Goal: Information Seeking & Learning: Learn about a topic

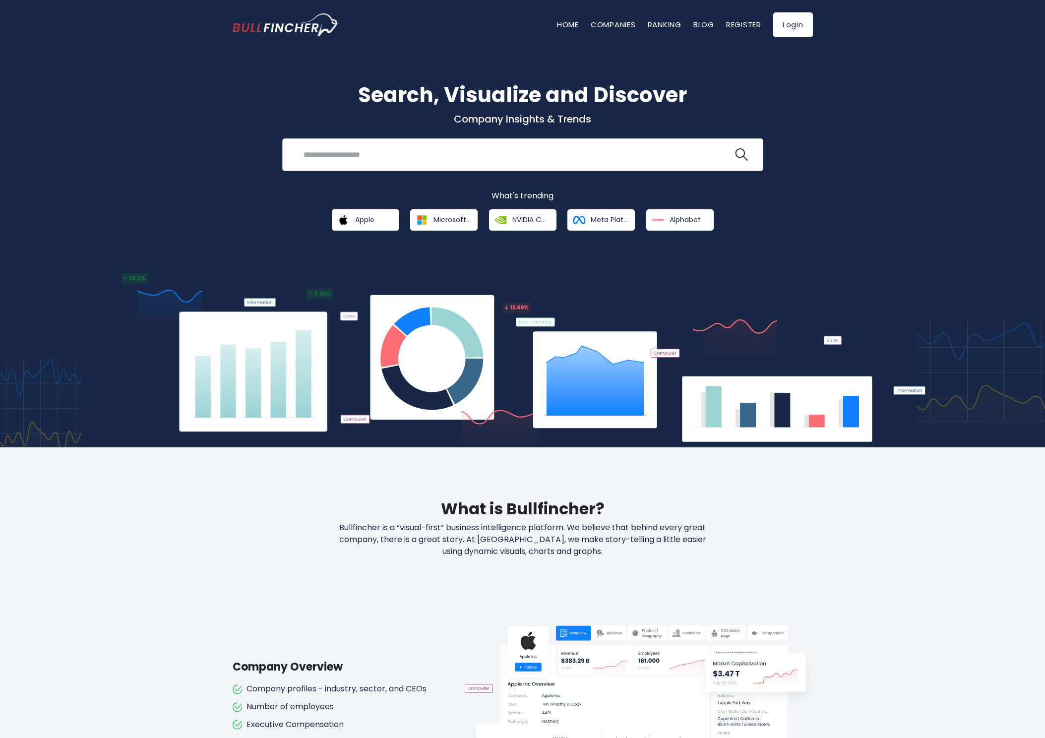
click at [378, 151] on input "search" at bounding box center [516, 154] width 436 height 18
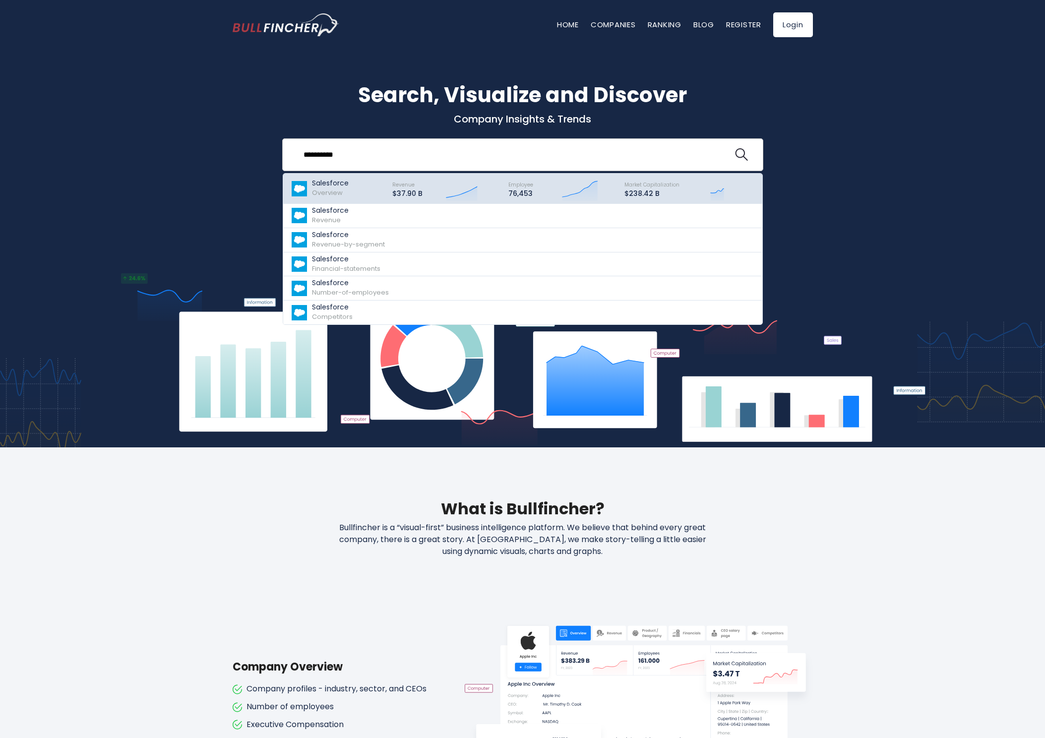
type input "**********"
click at [346, 191] on div "Salesforce Overview" at bounding box center [330, 188] width 37 height 19
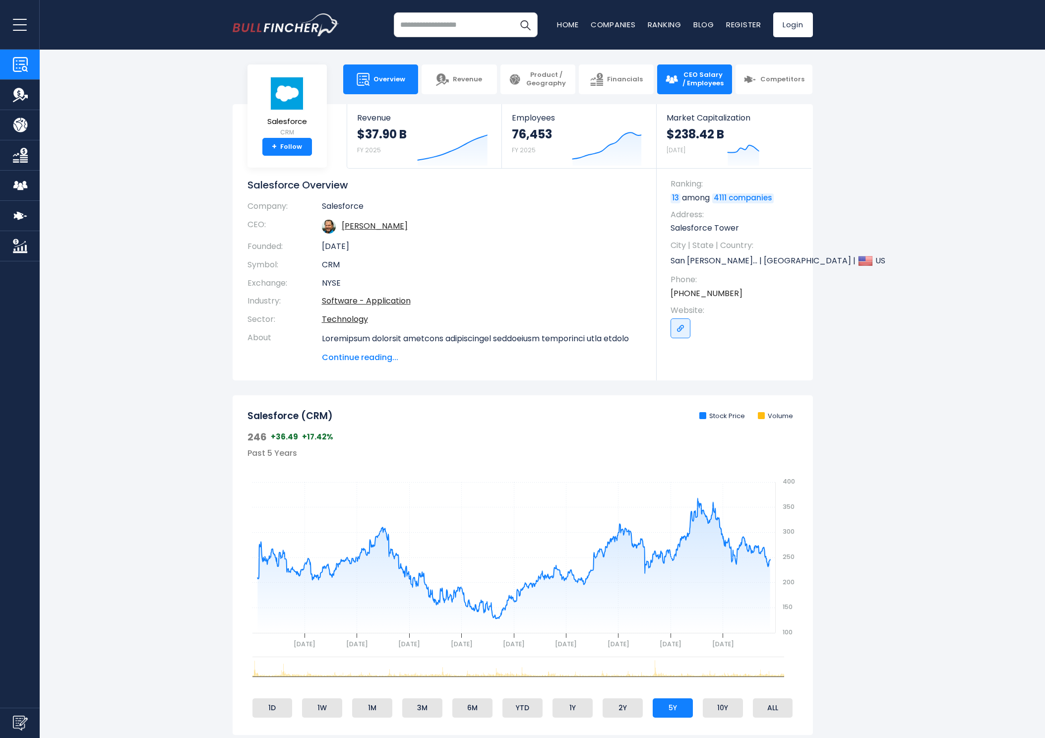
click at [689, 81] on span "CEO Salary / Employees" at bounding box center [703, 79] width 42 height 17
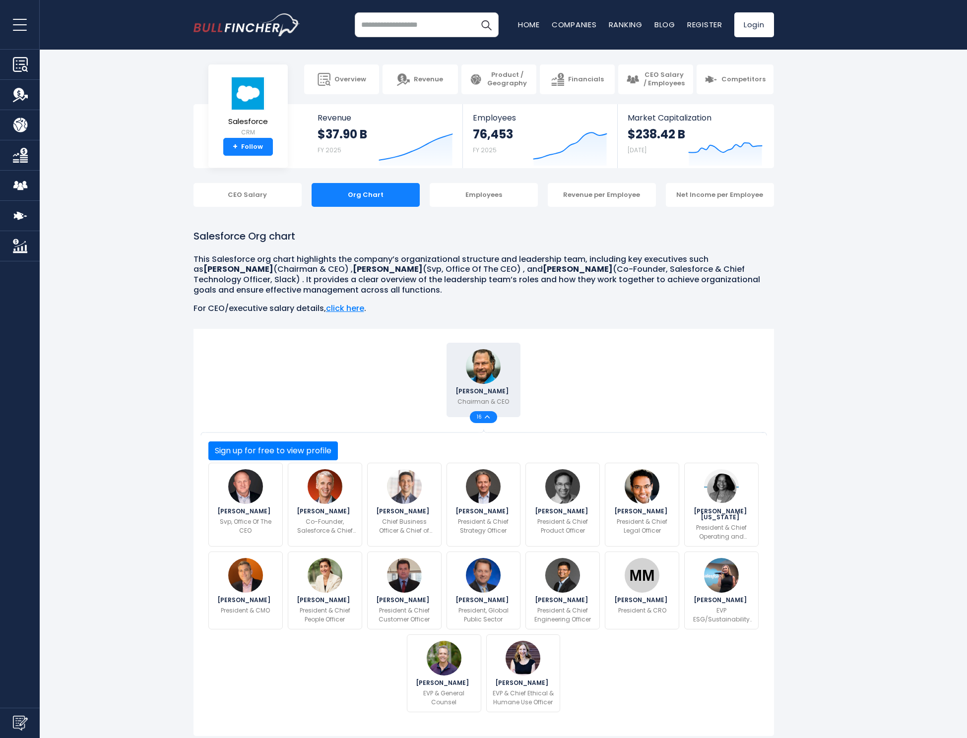
click at [397, 19] on input "search" at bounding box center [427, 24] width 144 height 25
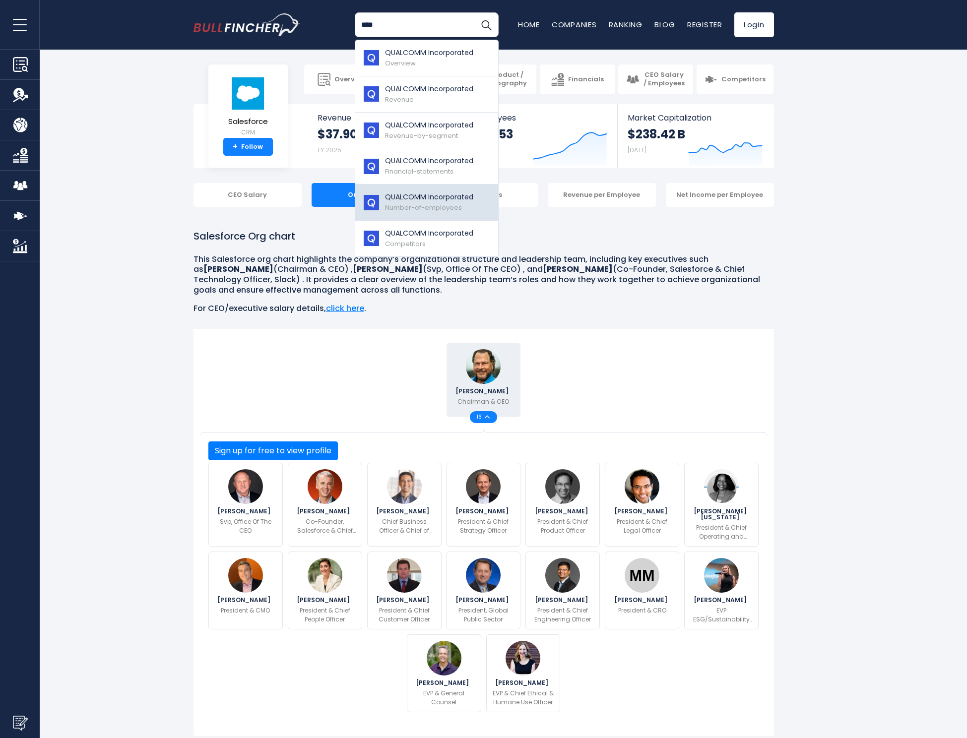
type input "****"
click at [412, 194] on p "QUALCOMM Incorporated" at bounding box center [429, 197] width 88 height 10
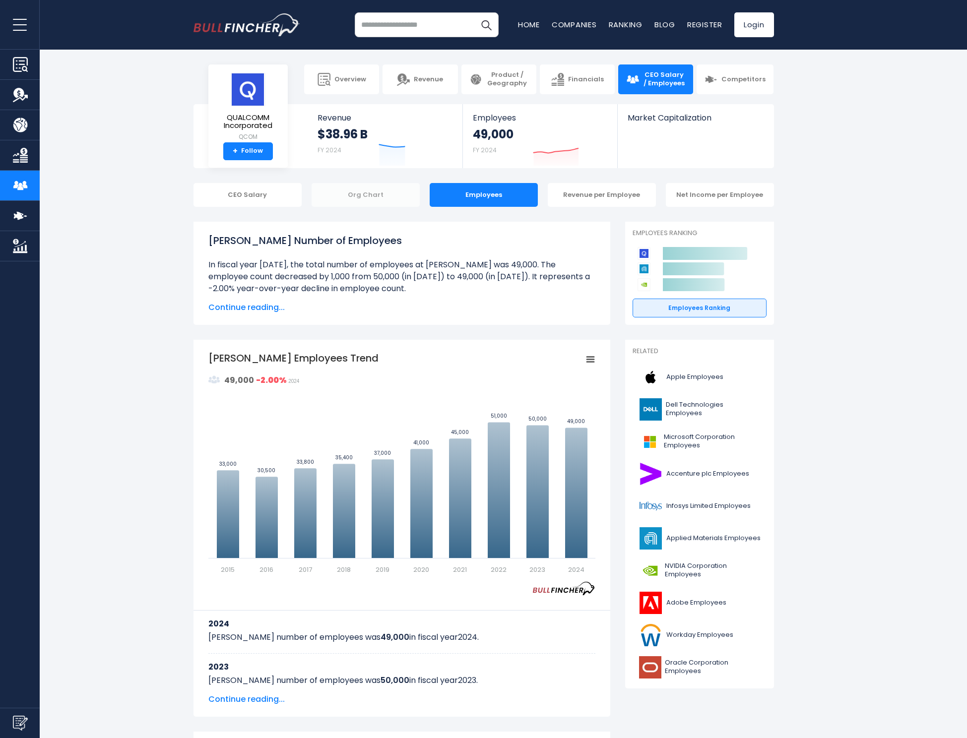
click at [374, 195] on div "Org Chart" at bounding box center [366, 195] width 108 height 24
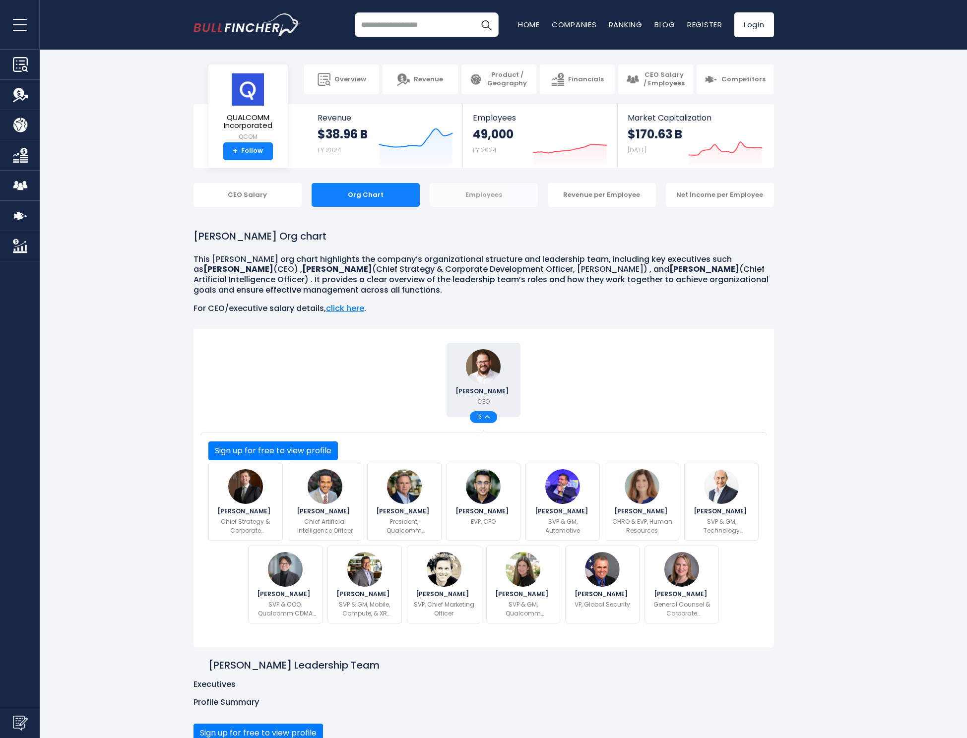
click at [484, 197] on div "Employees" at bounding box center [484, 195] width 108 height 24
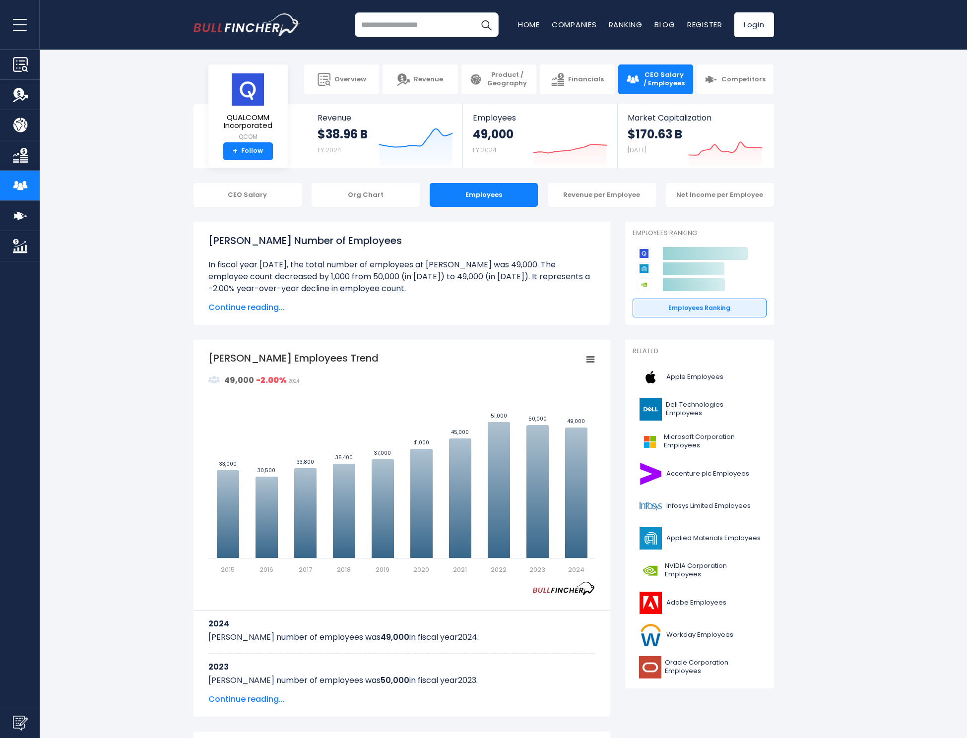
click at [233, 310] on span "Continue reading..." at bounding box center [401, 308] width 387 height 12
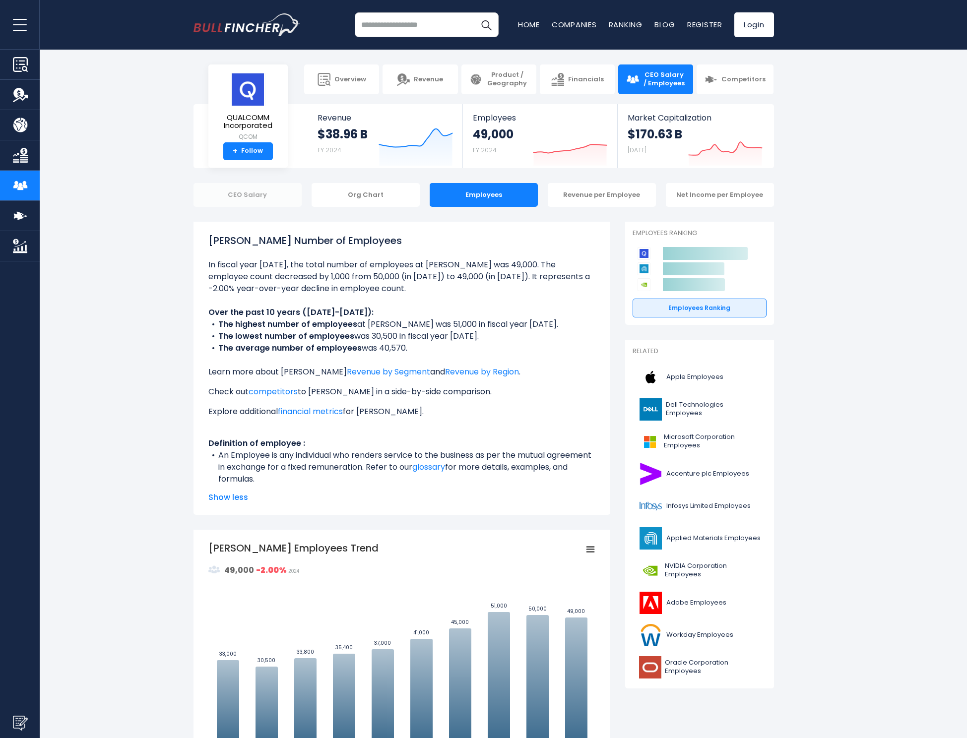
click at [256, 196] on div "CEO Salary" at bounding box center [247, 195] width 108 height 24
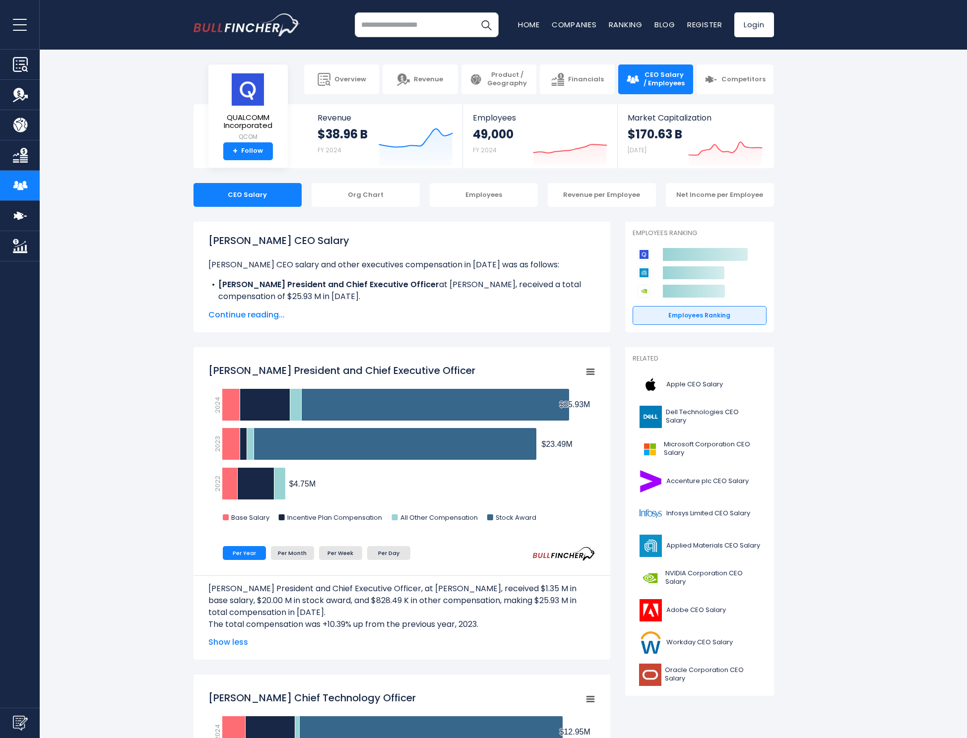
drag, startPoint x: 292, startPoint y: 486, endPoint x: 317, endPoint y: 484, distance: 25.9
click at [317, 484] on icon "Created with Highcharts 12.1.2 Chart context menu Cristiano R. Amon President a…" at bounding box center [401, 446] width 387 height 174
click at [409, 31] on input "search" at bounding box center [427, 24] width 144 height 25
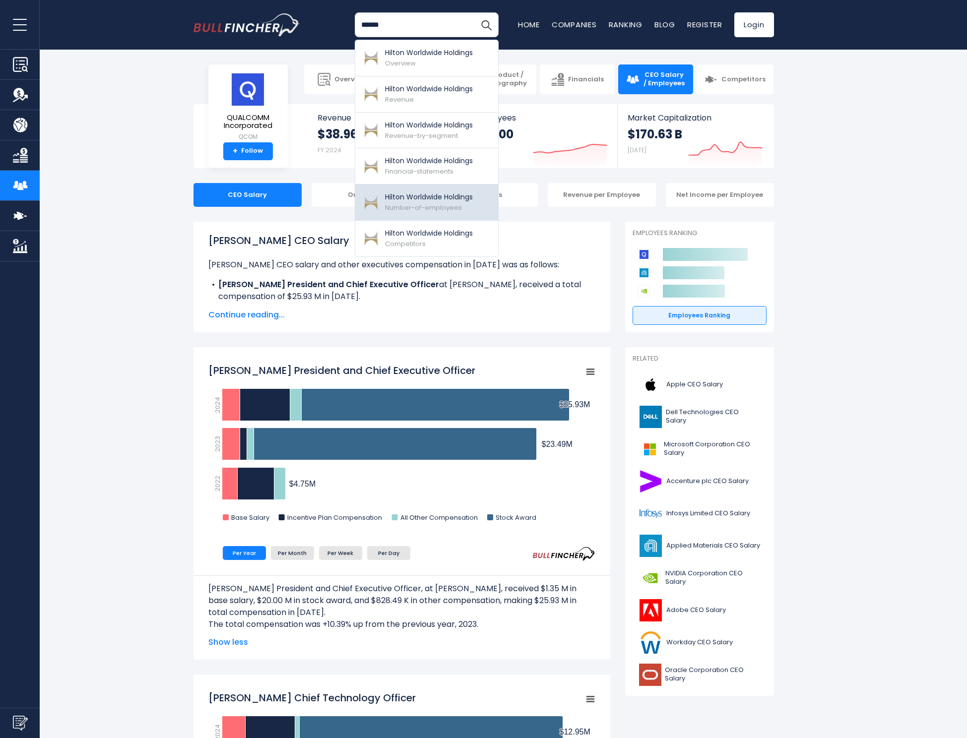
type input "******"
click at [402, 196] on p "Hilton Worldwide Holdings" at bounding box center [429, 197] width 88 height 10
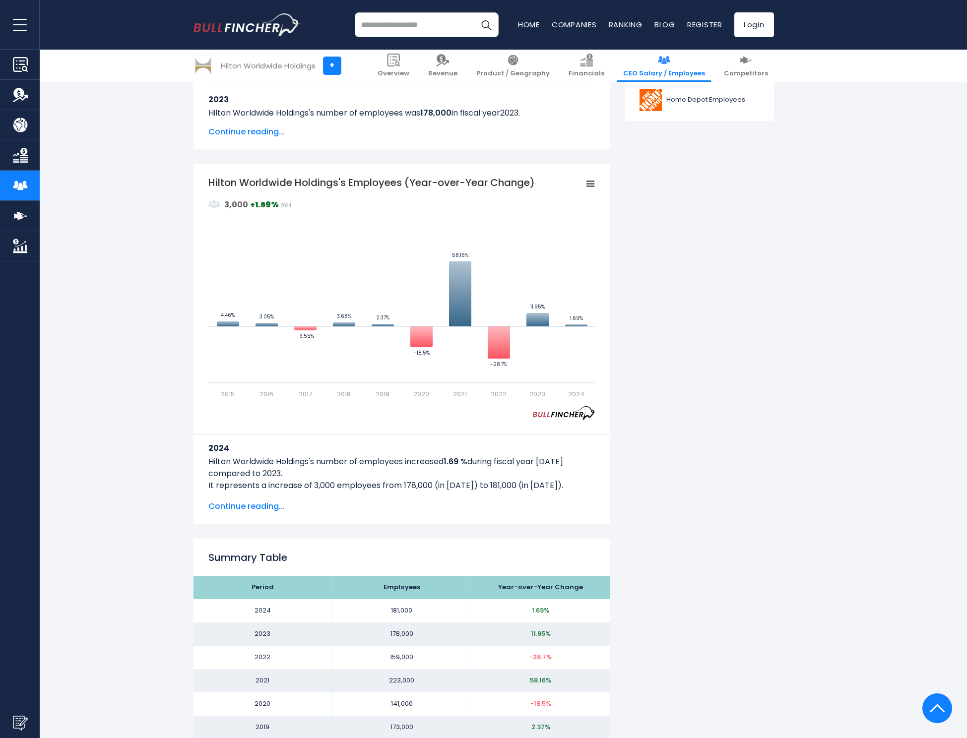
scroll to position [678, 0]
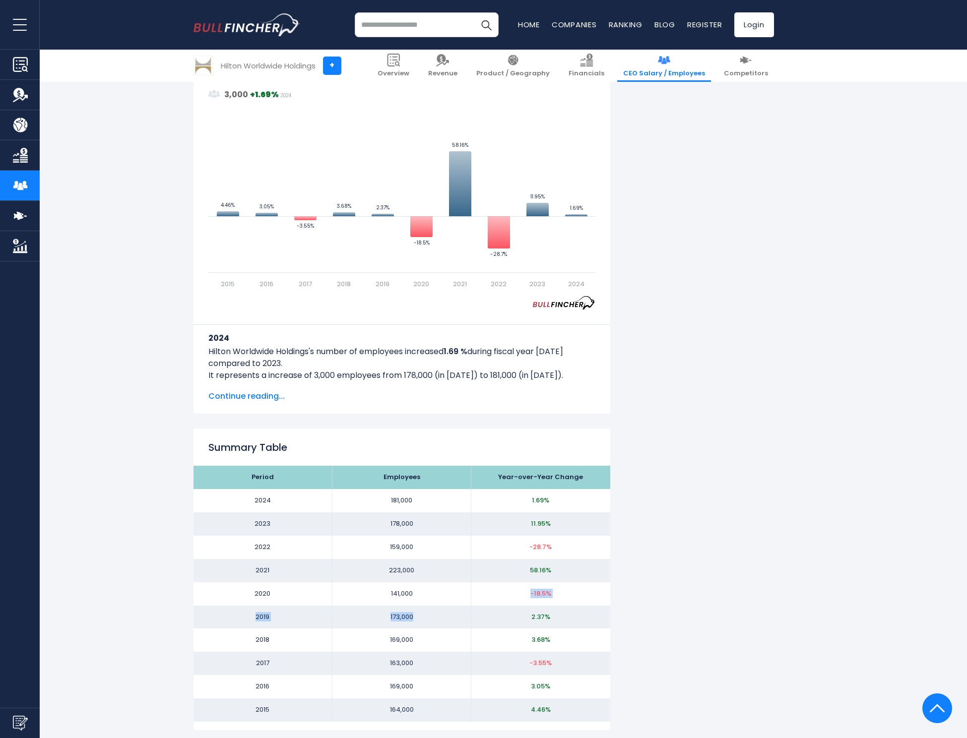
drag, startPoint x: 412, startPoint y: 613, endPoint x: 395, endPoint y: 597, distance: 23.5
click at [395, 597] on tbody "Period Employees Year-over-Year Change 2024 181,000 1.69% 2023 178,000 2022 159…" at bounding box center [401, 594] width 417 height 256
click at [419, 594] on td "141,000" at bounding box center [401, 593] width 139 height 23
drag, startPoint x: 528, startPoint y: 591, endPoint x: 552, endPoint y: 588, distance: 24.0
click at [553, 589] on td "-18.5%" at bounding box center [540, 593] width 139 height 23
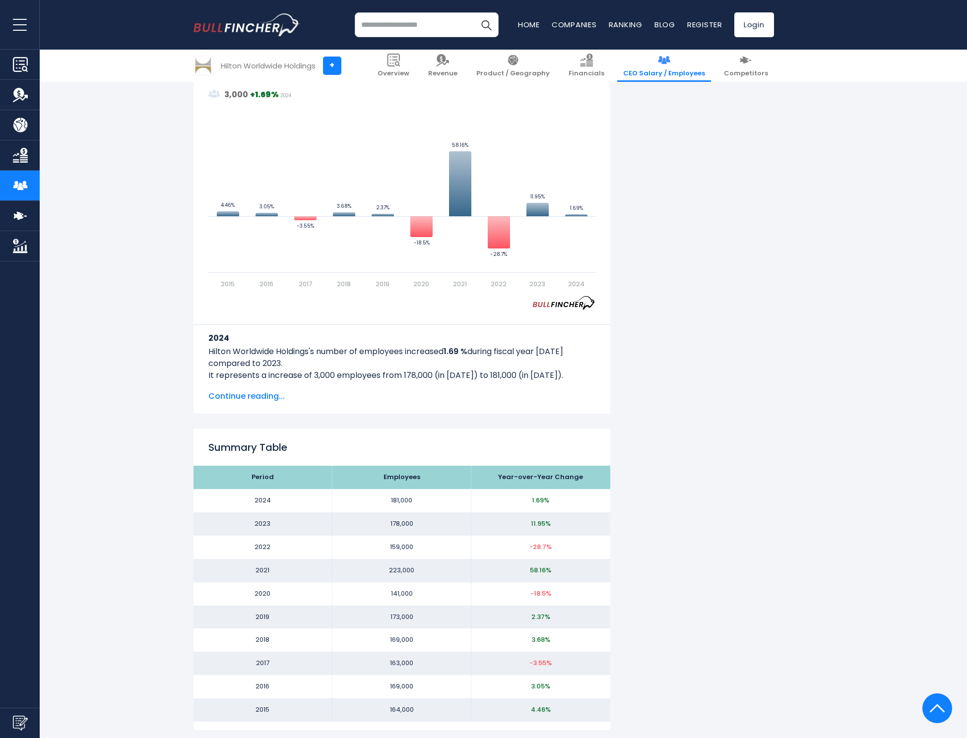
drag, startPoint x: 528, startPoint y: 545, endPoint x: 557, endPoint y: 547, distance: 28.8
click at [557, 547] on td "-28.7%" at bounding box center [540, 547] width 139 height 23
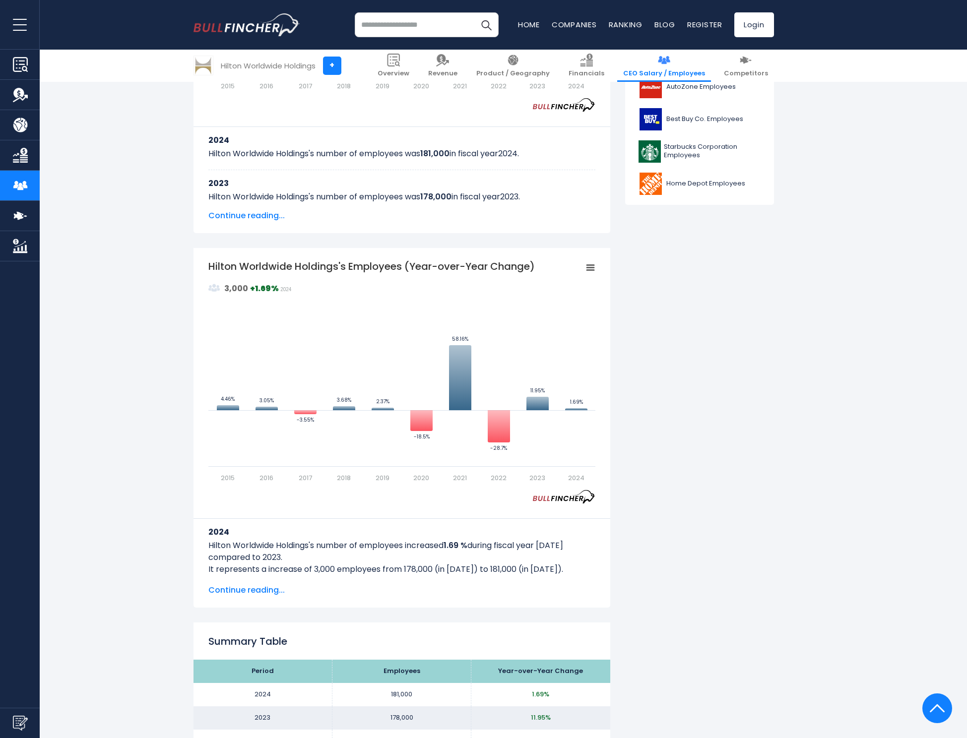
scroll to position [0, 0]
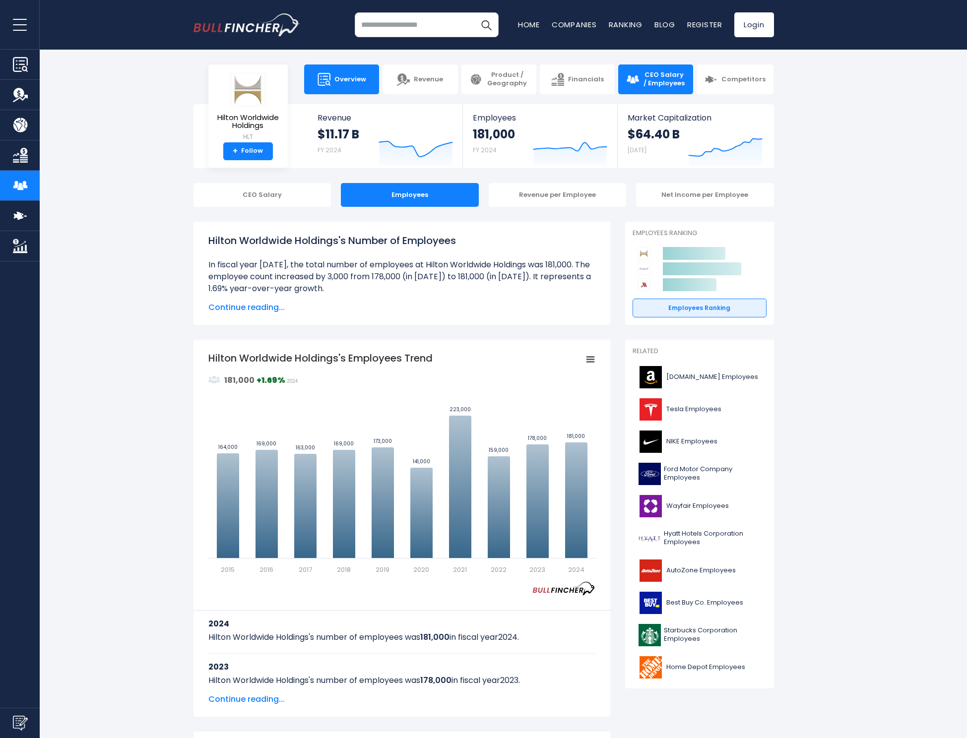
click at [345, 83] on span "Overview" at bounding box center [350, 79] width 32 height 8
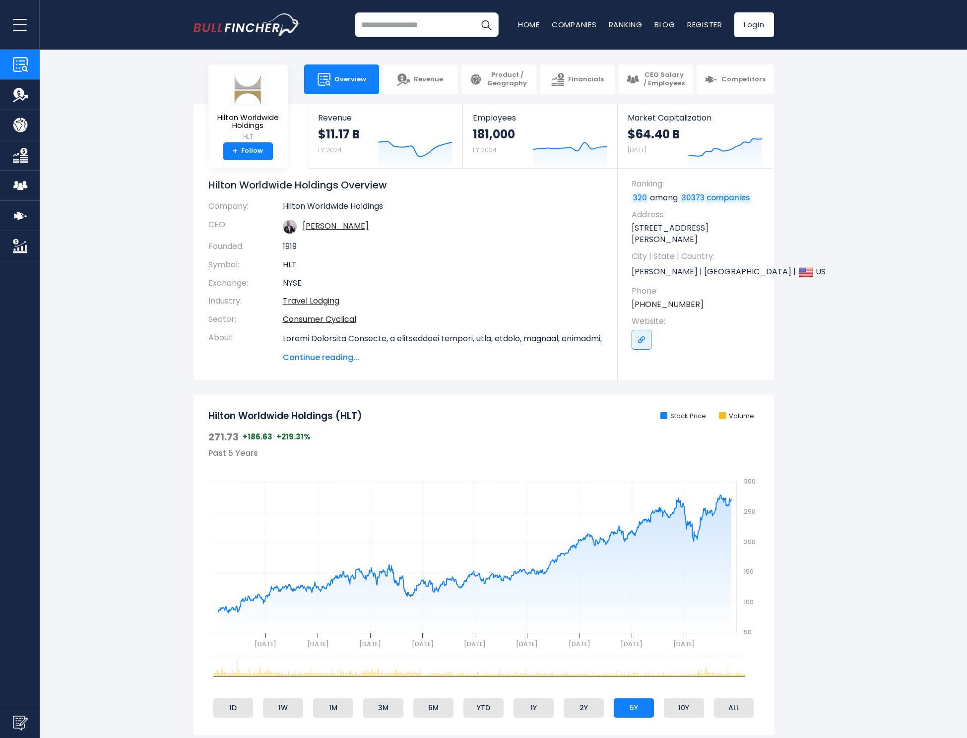
click at [627, 27] on link "Ranking" at bounding box center [626, 24] width 34 height 10
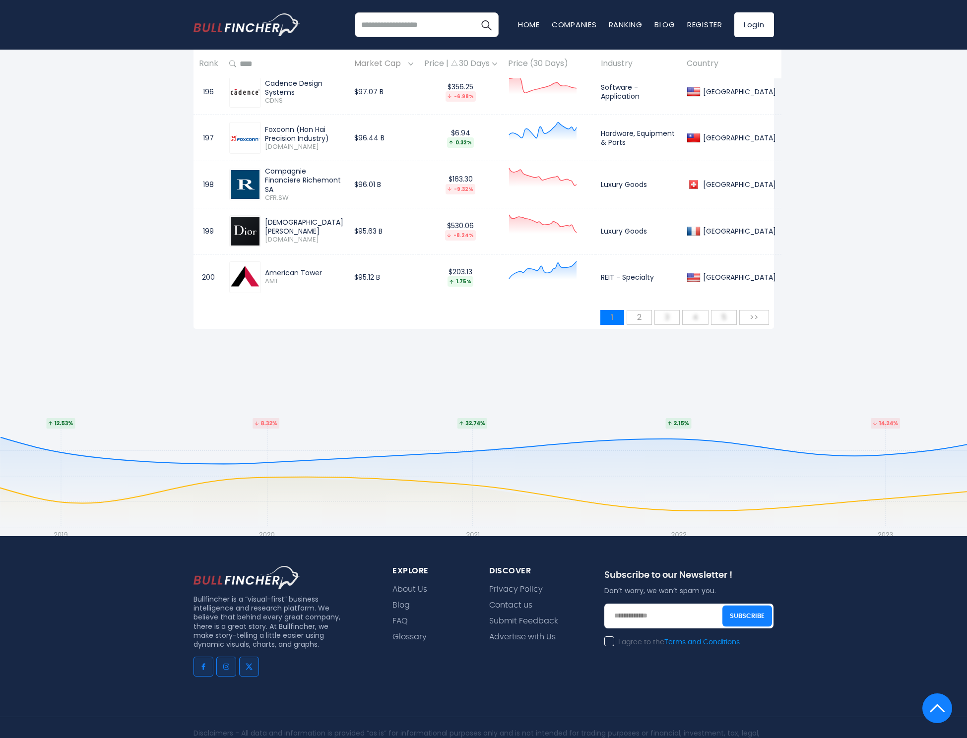
scroll to position [9494, 0]
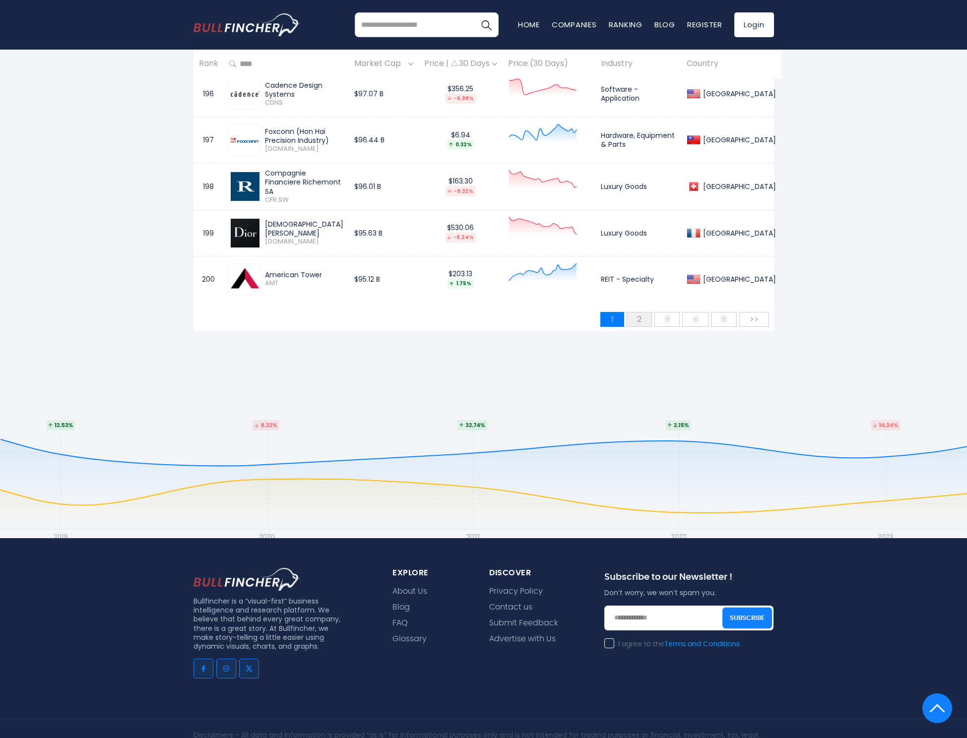
click at [641, 311] on span "2" at bounding box center [639, 319] width 14 height 16
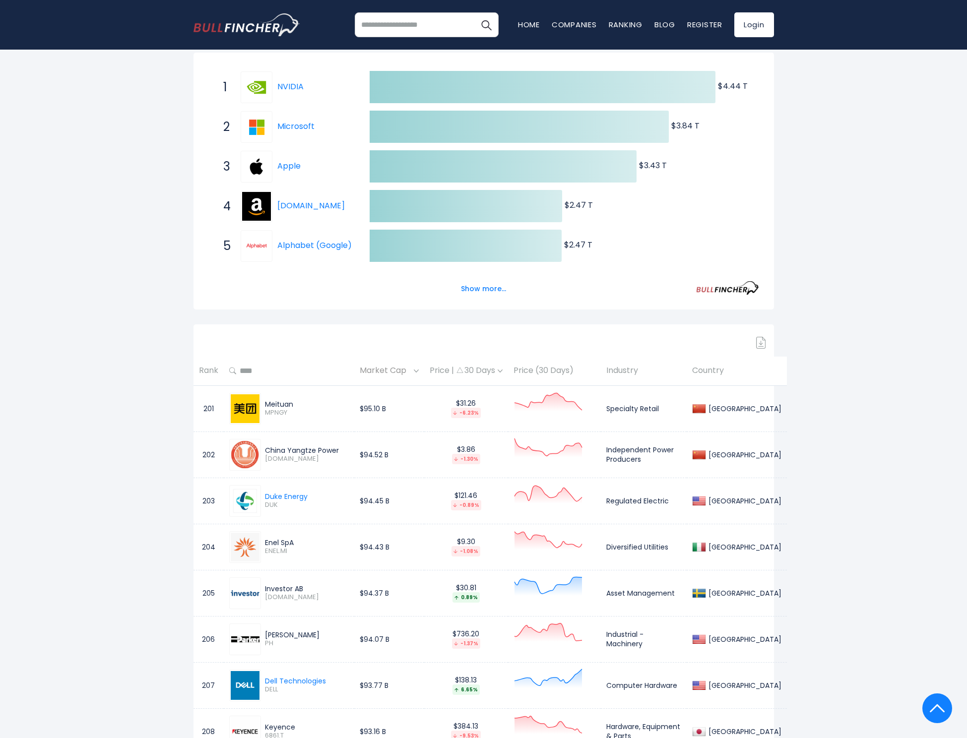
scroll to position [0, 0]
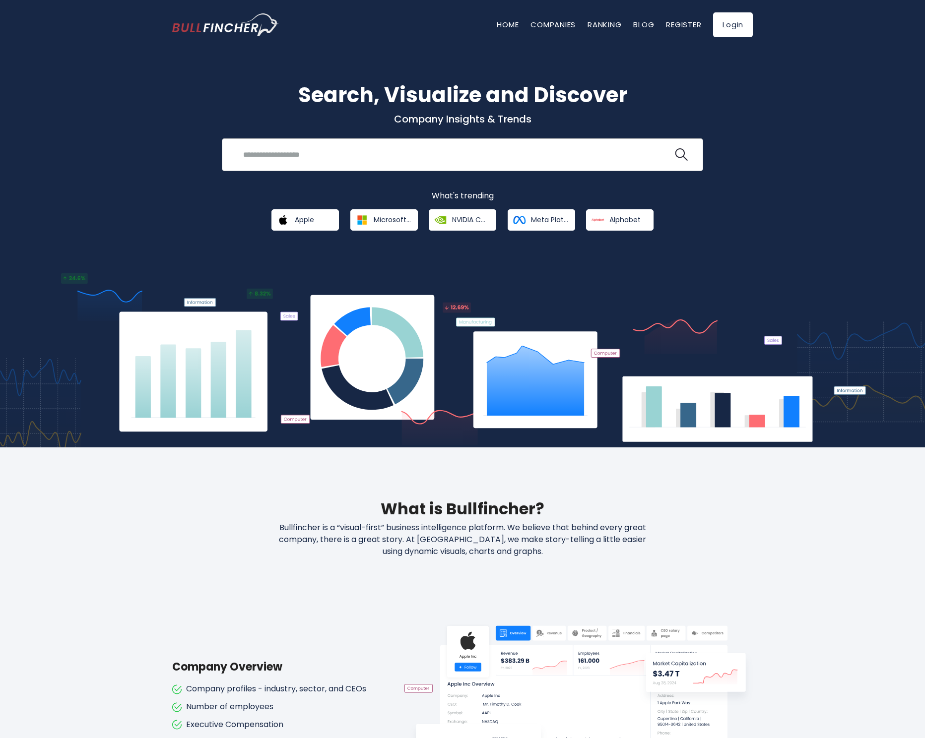
click at [294, 154] on input "search" at bounding box center [455, 154] width 436 height 18
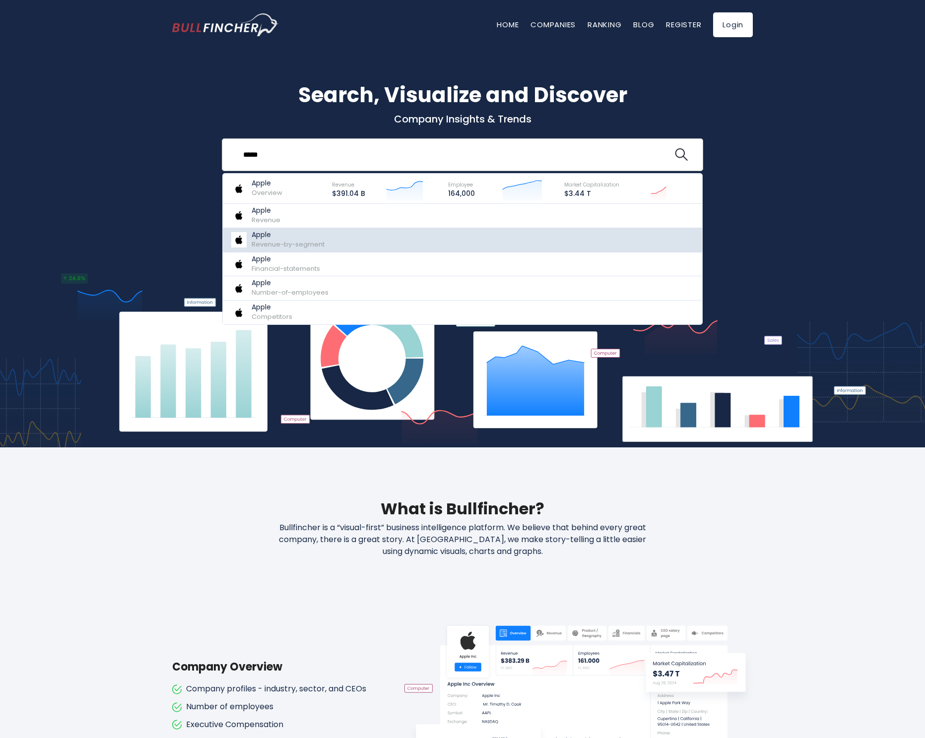
type input "*****"
click at [298, 248] on span "Revenue-by-segment" at bounding box center [288, 244] width 73 height 9
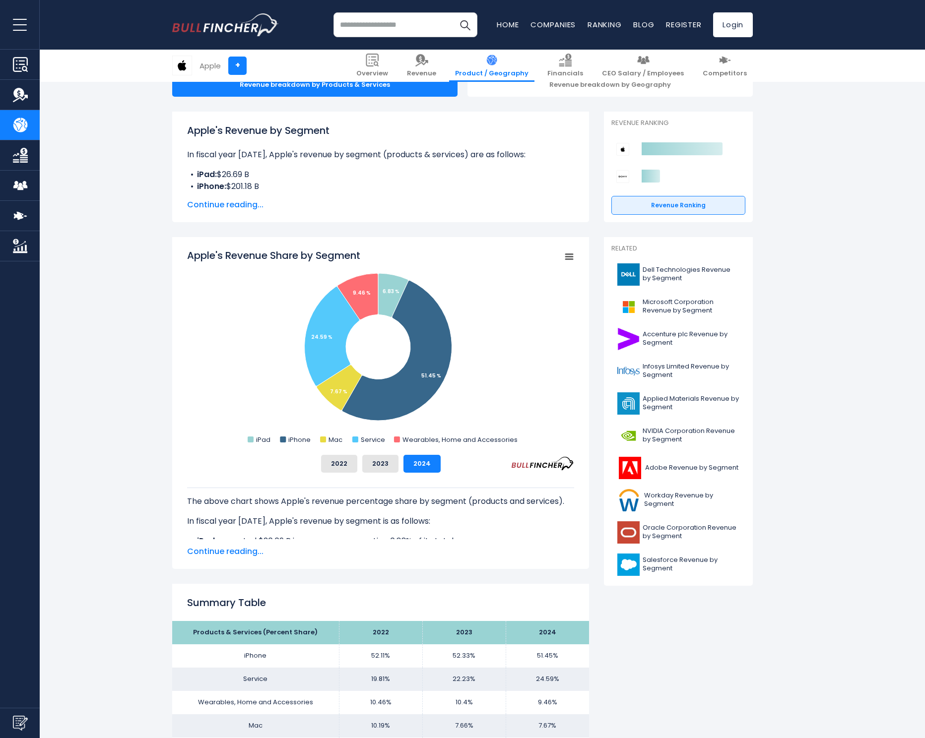
scroll to position [141, 0]
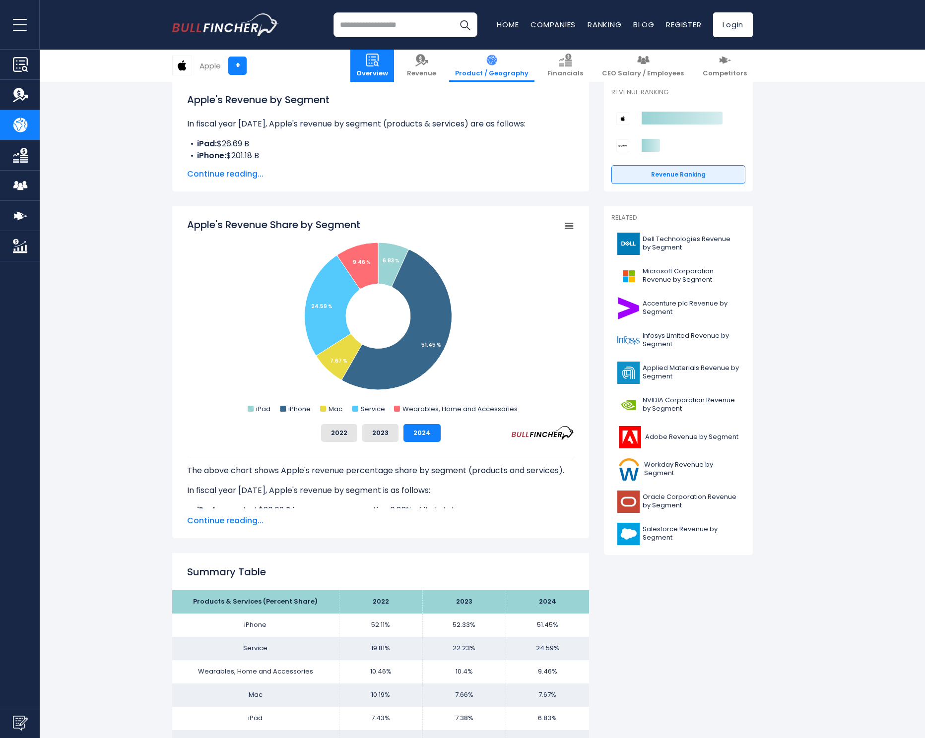
click at [394, 68] on link "Overview" at bounding box center [372, 66] width 44 height 32
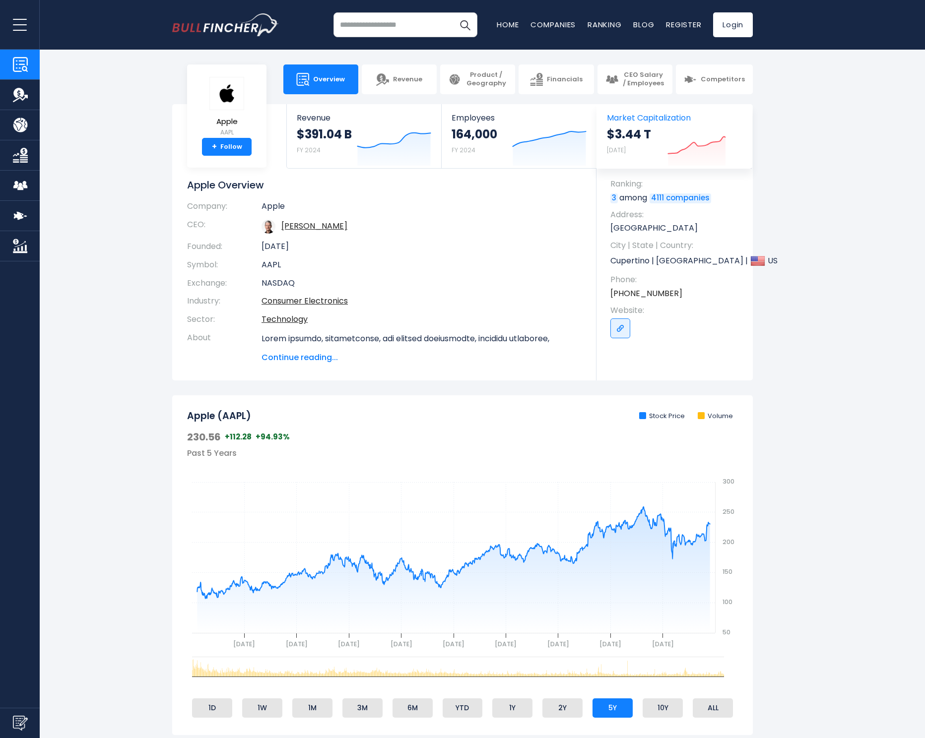
click at [670, 127] on icon "Created with Highcharts 12.1.2" at bounding box center [704, 145] width 74 height 42
